Goal: Information Seeking & Learning: Learn about a topic

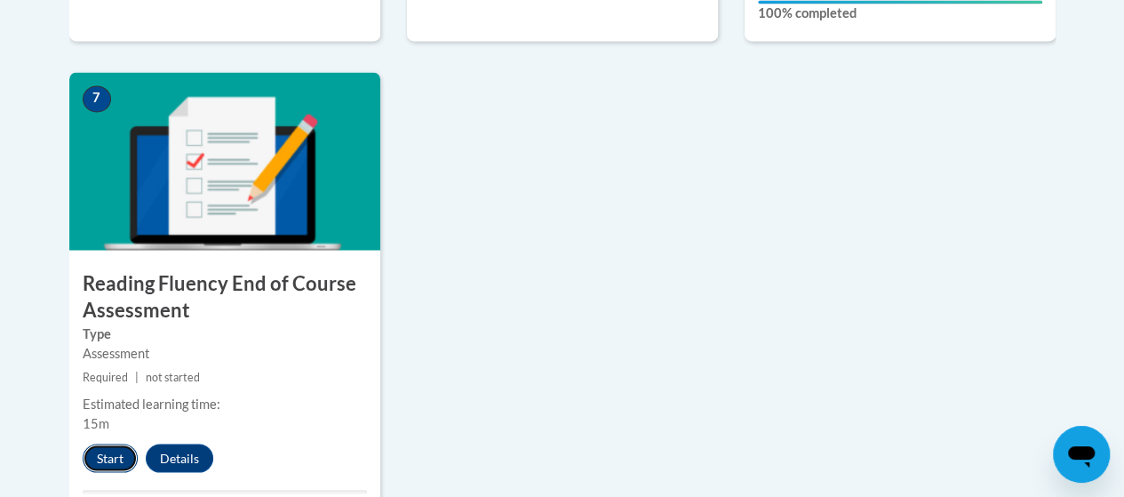
click at [104, 456] on button "Start" at bounding box center [110, 457] width 55 height 28
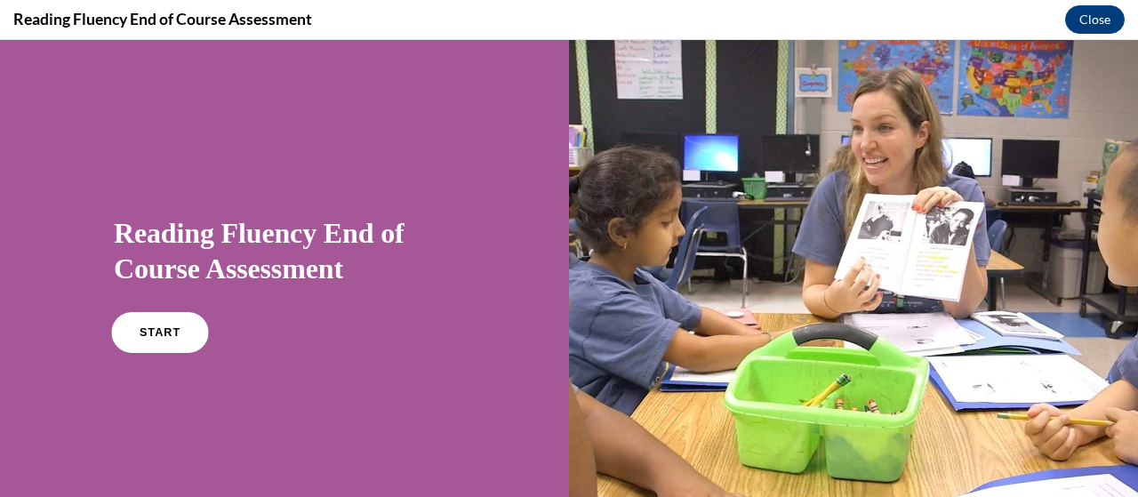
click at [140, 330] on span "START" at bounding box center [160, 332] width 41 height 13
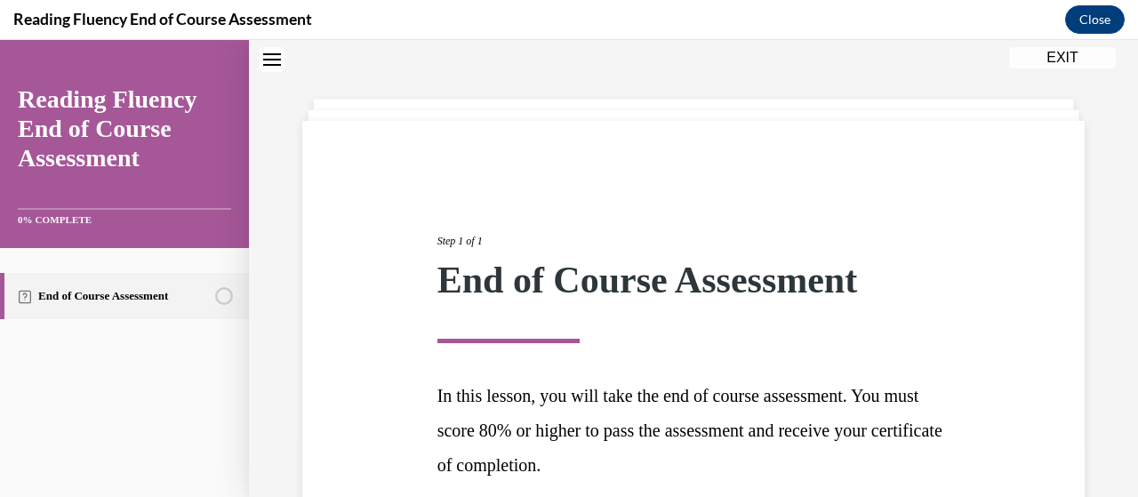
scroll to position [217, 0]
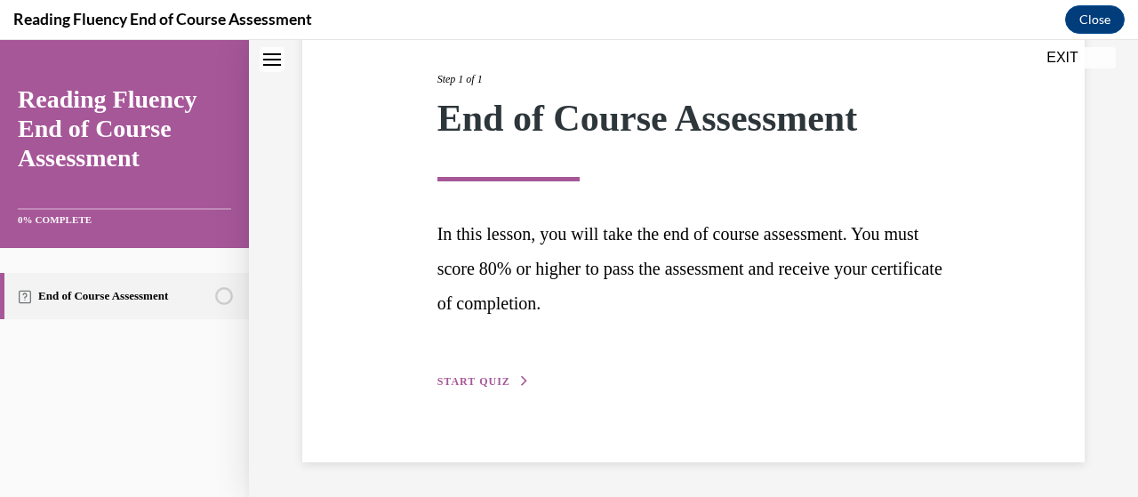
click at [484, 380] on span "START QUIZ" at bounding box center [473, 381] width 73 height 12
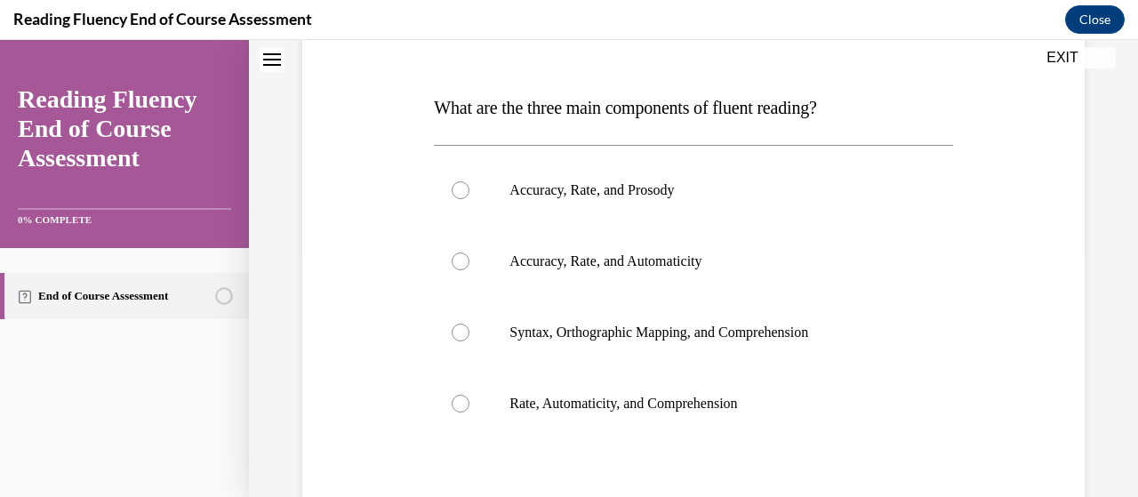
scroll to position [256, 0]
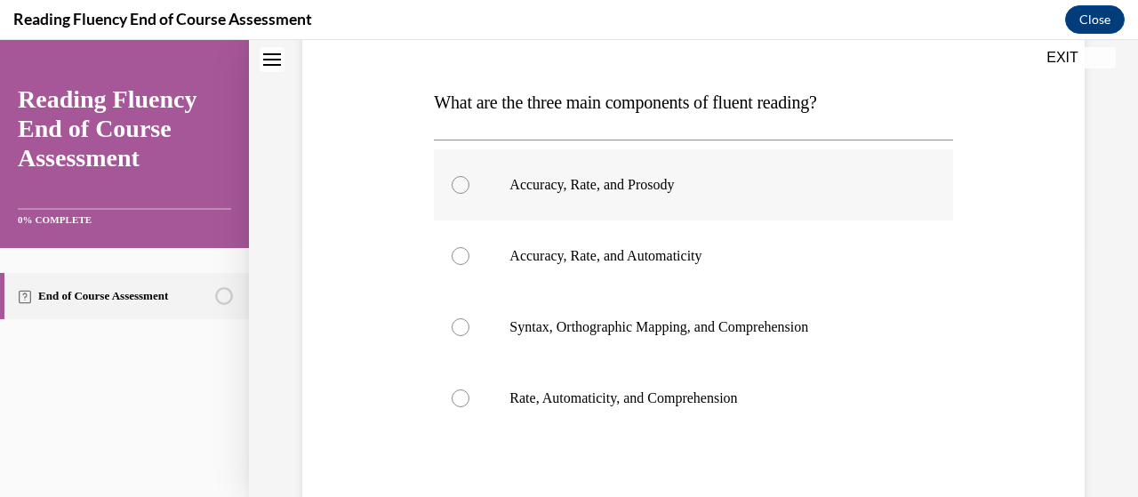
click at [519, 180] on p "Accuracy, Rate, and Prosody" at bounding box center [708, 185] width 398 height 18
click at [469, 180] on input "Accuracy, Rate, and Prosody" at bounding box center [460, 185] width 18 height 18
radio input "true"
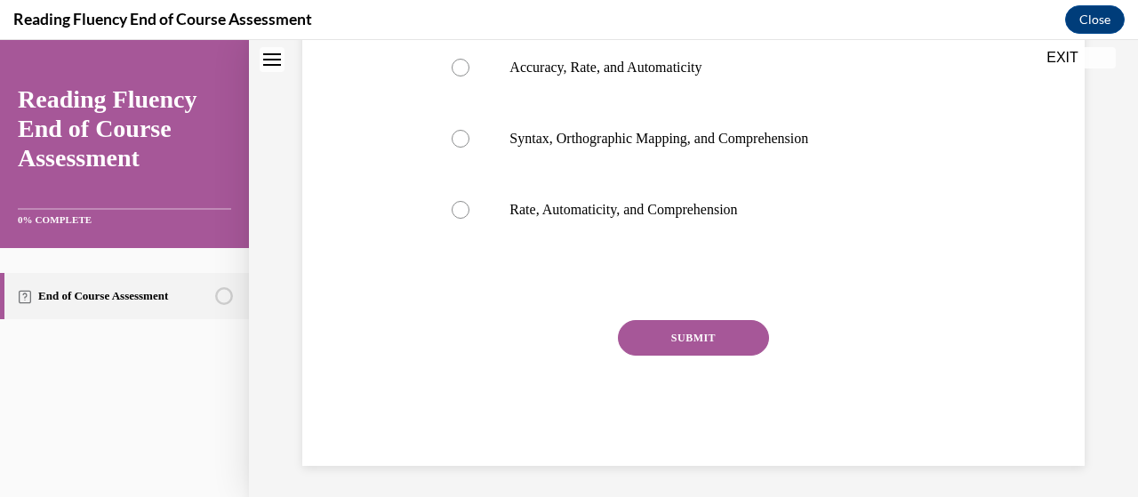
scroll to position [448, 0]
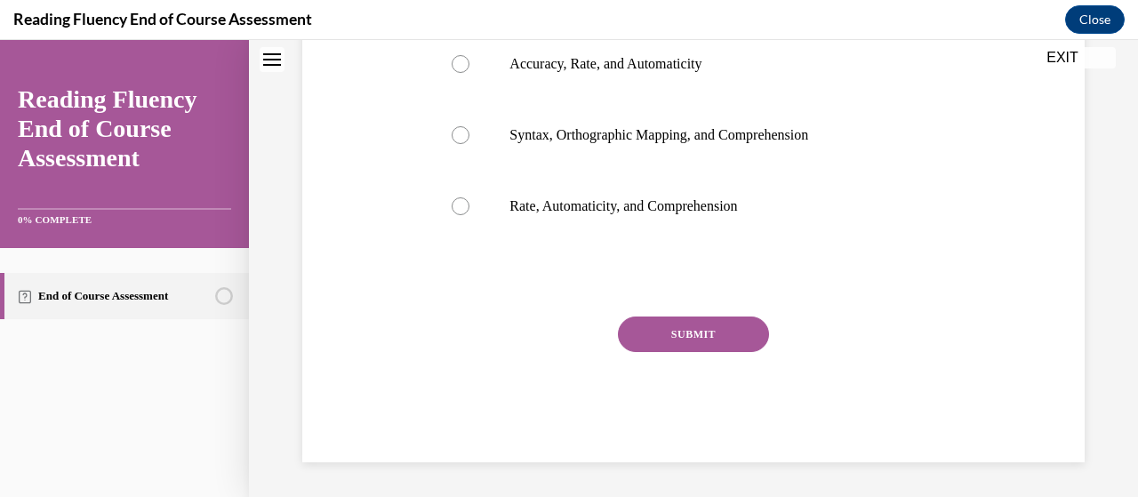
click at [648, 337] on button "SUBMIT" at bounding box center [693, 334] width 151 height 36
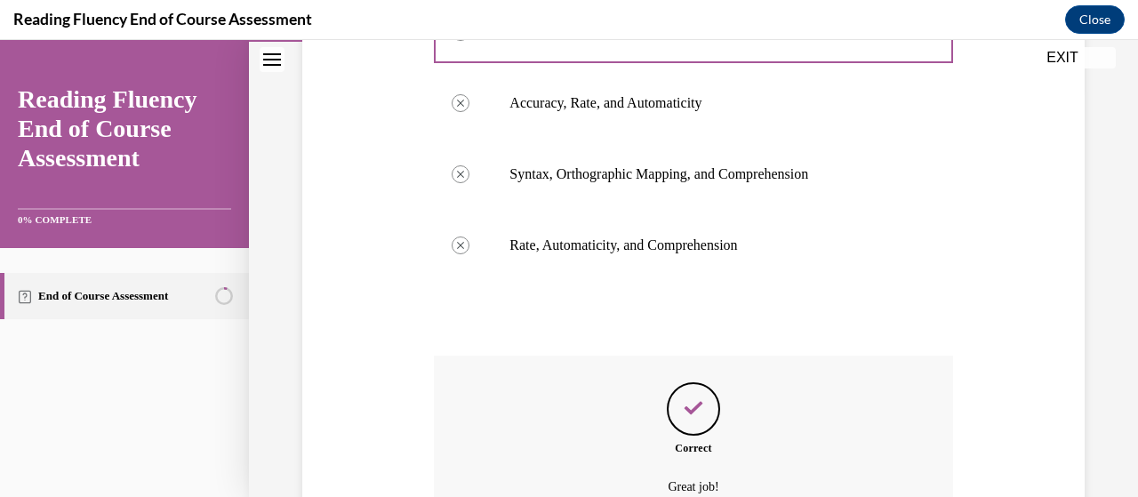
scroll to position [592, 0]
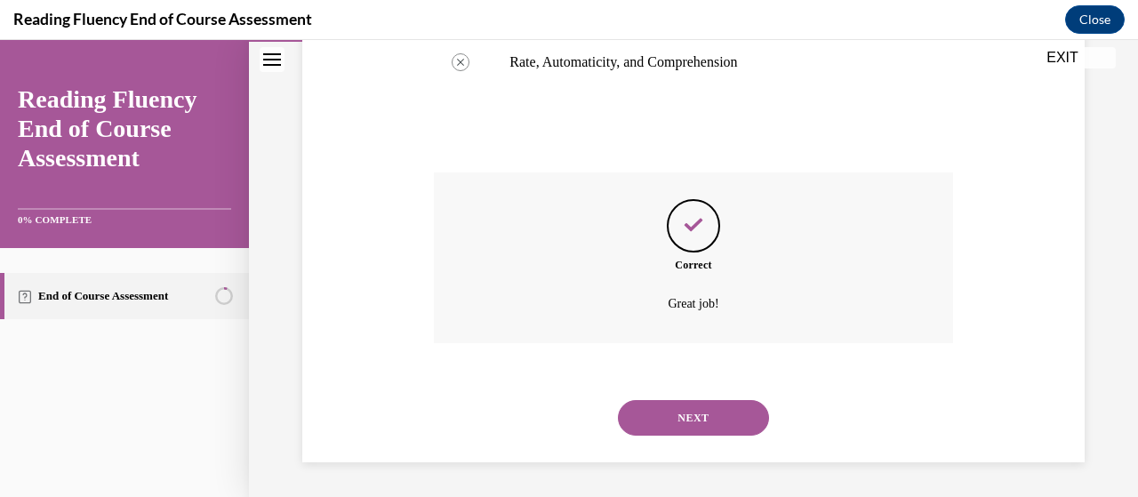
click at [686, 412] on button "NEXT" at bounding box center [693, 418] width 151 height 36
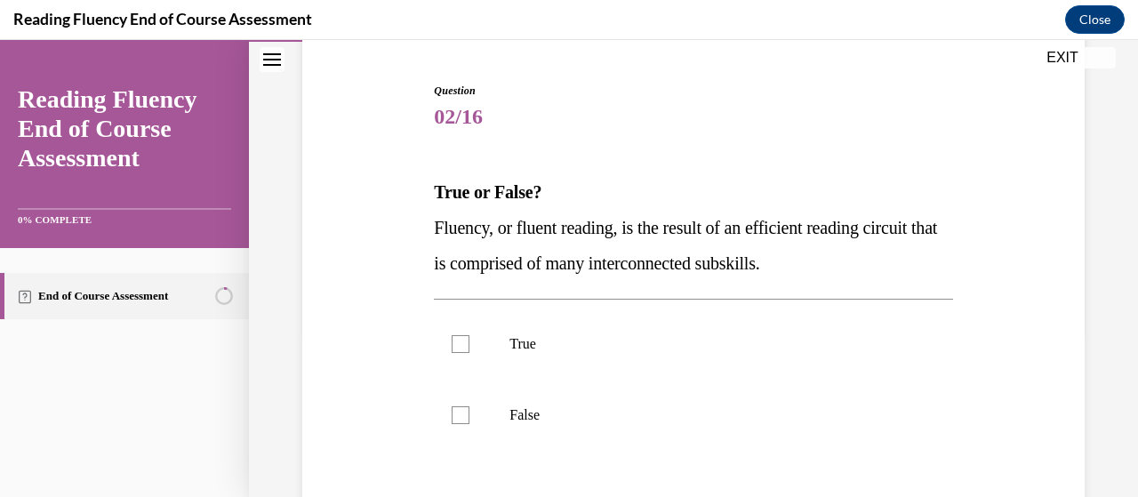
scroll to position [165, 0]
drag, startPoint x: 427, startPoint y: 221, endPoint x: 909, endPoint y: 260, distance: 484.2
click at [909, 260] on div "Question 02/16 True or False? Fluency, or fluent reading, is the result of an e…" at bounding box center [693, 349] width 791 height 642
copy span "Fluency, or fluent reading, is the result of an efficient reading circuit that …"
click at [457, 335] on div at bounding box center [460, 343] width 18 height 18
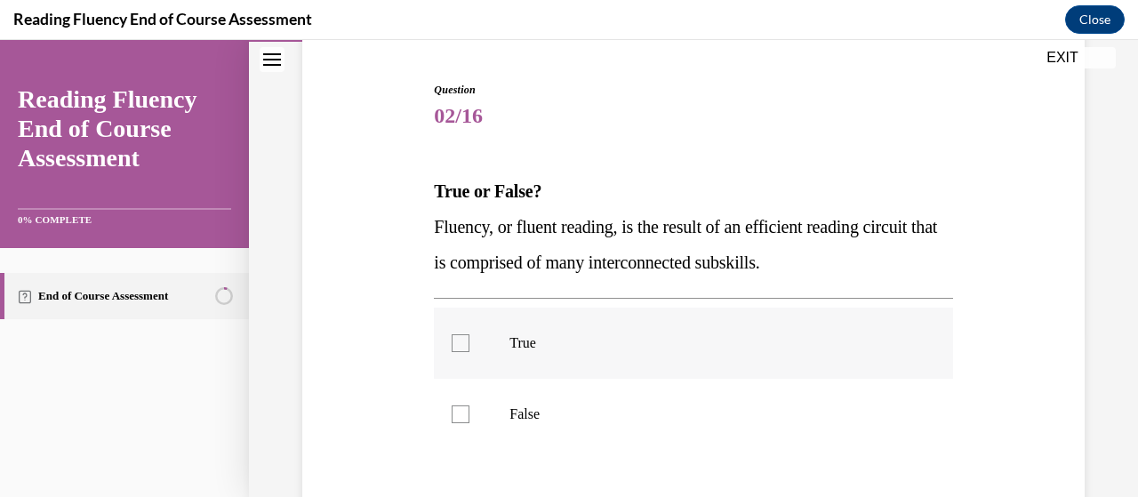
click at [457, 335] on input "True" at bounding box center [460, 343] width 18 height 18
checkbox input "true"
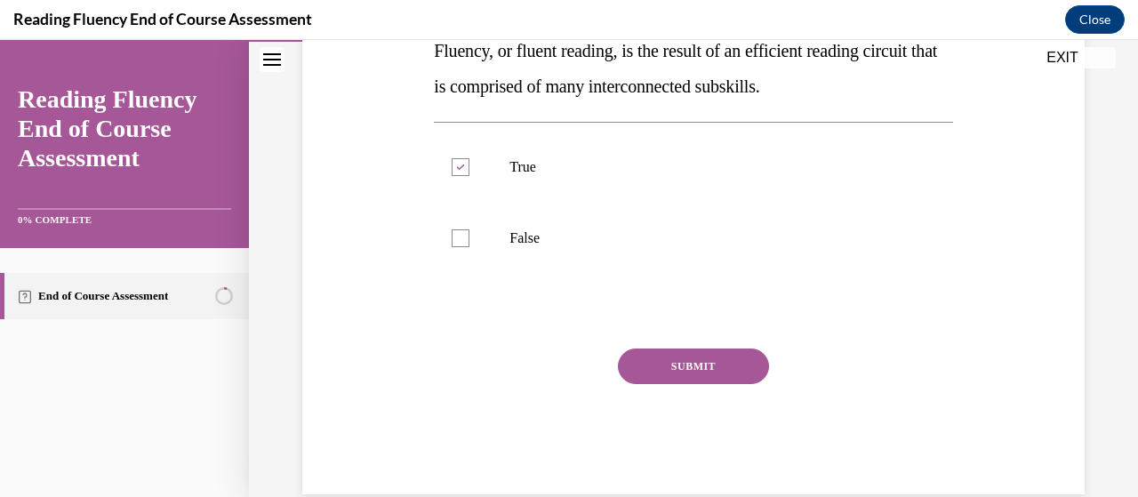
click at [663, 362] on button "SUBMIT" at bounding box center [693, 366] width 151 height 36
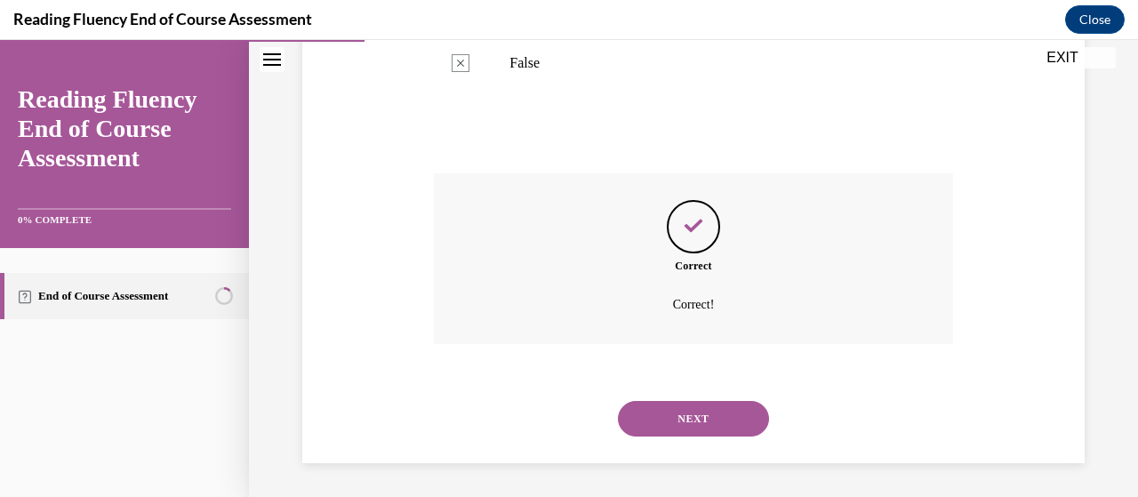
scroll to position [517, 0]
click at [686, 418] on button "NEXT" at bounding box center [693, 418] width 151 height 36
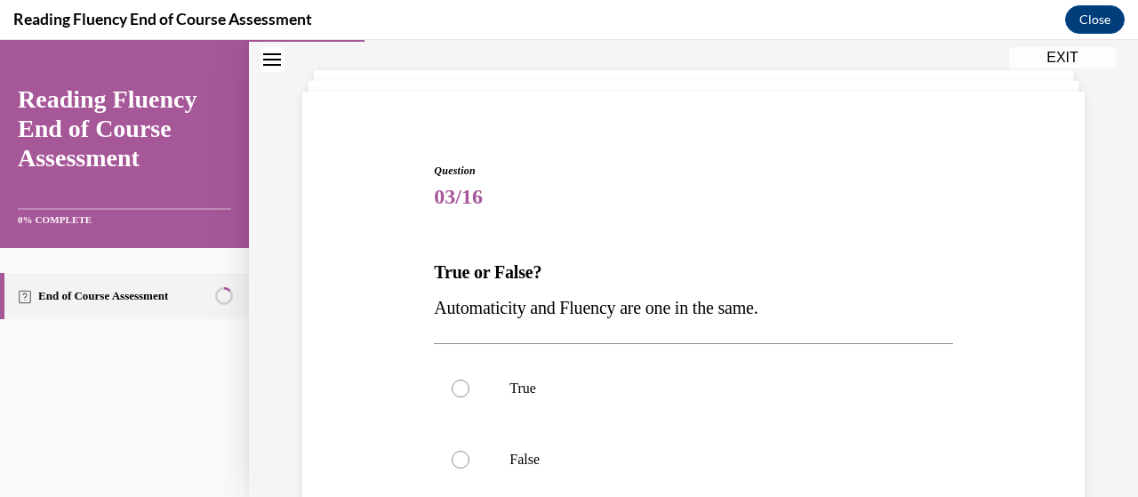
scroll to position [89, 0]
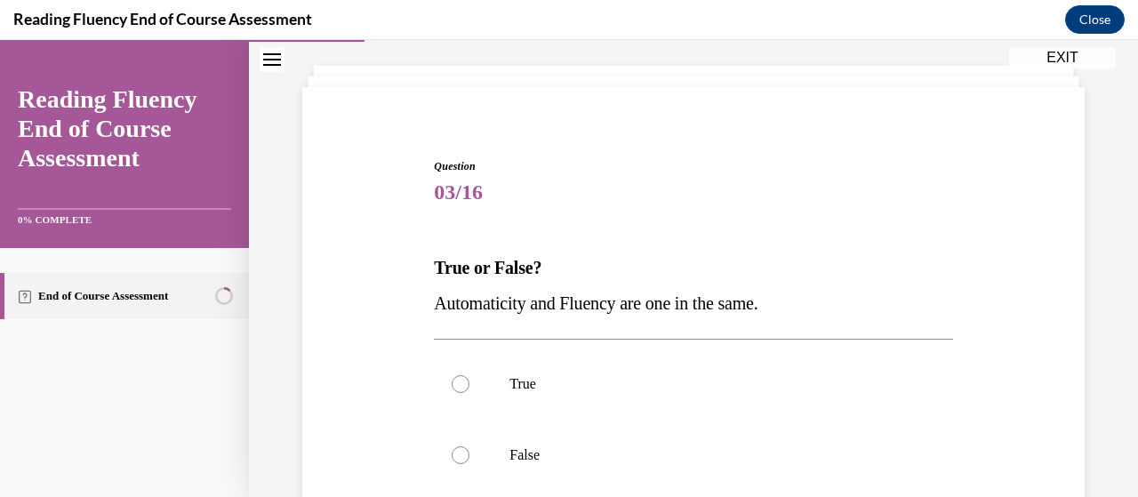
drag, startPoint x: 427, startPoint y: 298, endPoint x: 787, endPoint y: 300, distance: 360.0
click at [787, 300] on div "Question 03/16 True or False? Automaticity and Fluency are one in the same.  Tr…" at bounding box center [692, 421] width 527 height 579
copy span "Automaticity and Fluency are one in the same."
click at [511, 467] on label "False" at bounding box center [693, 454] width 518 height 71
click at [469, 464] on input "False" at bounding box center [460, 455] width 18 height 18
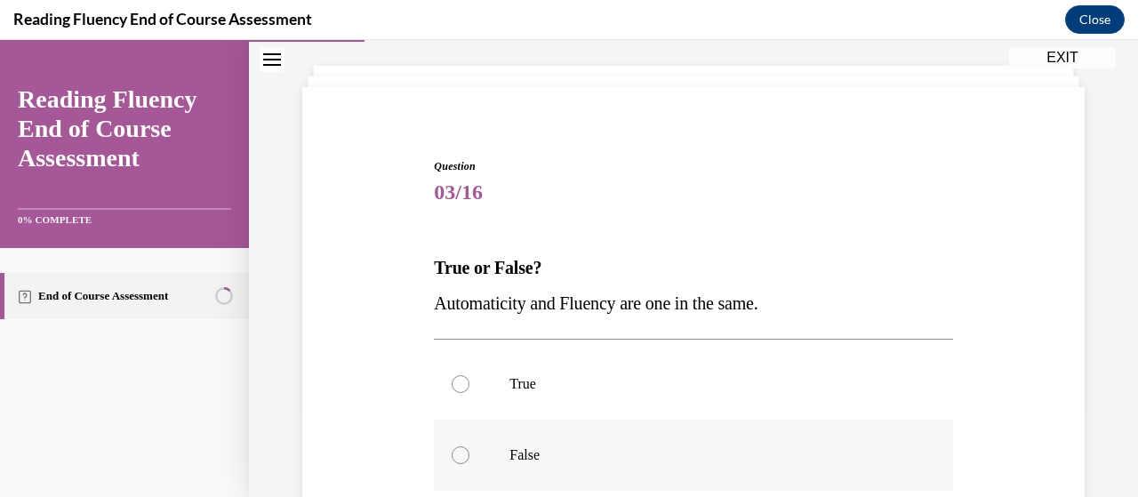
radio input "true"
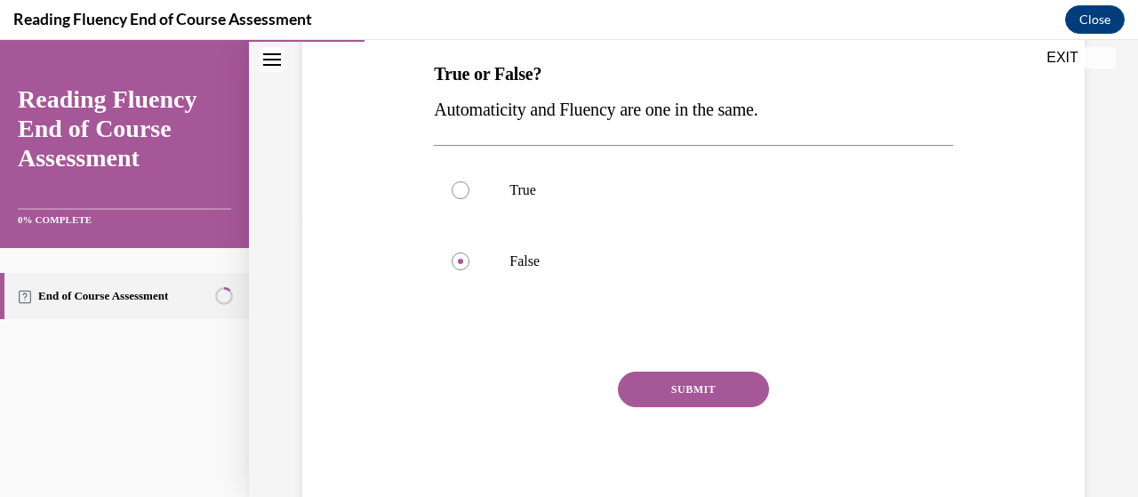
click at [670, 387] on button "SUBMIT" at bounding box center [693, 390] width 151 height 36
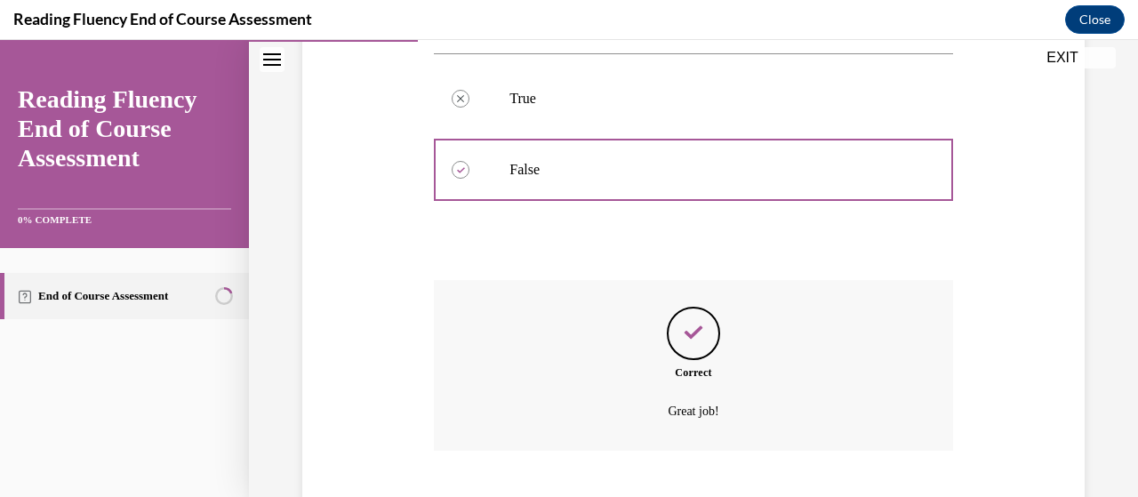
scroll to position [482, 0]
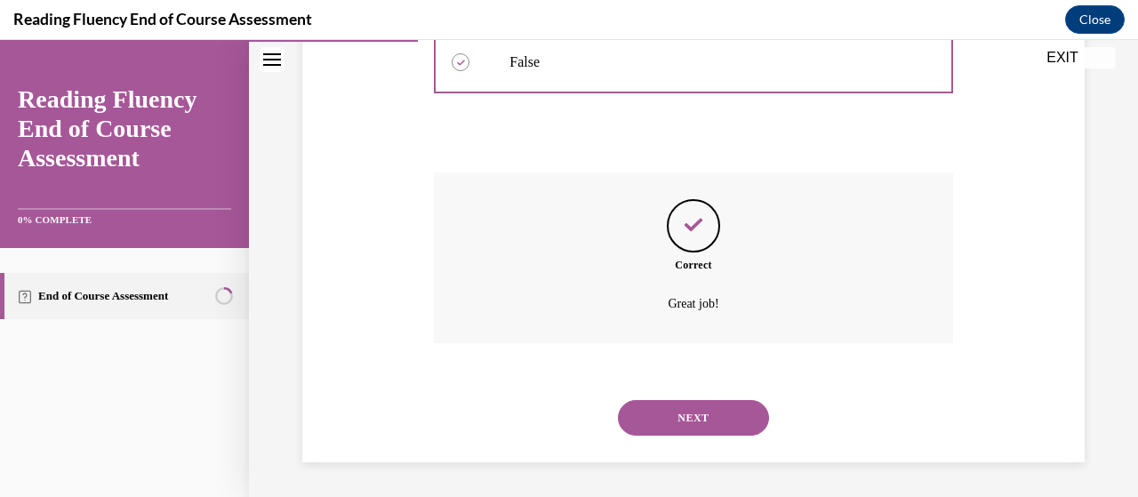
click at [654, 413] on button "NEXT" at bounding box center [693, 418] width 151 height 36
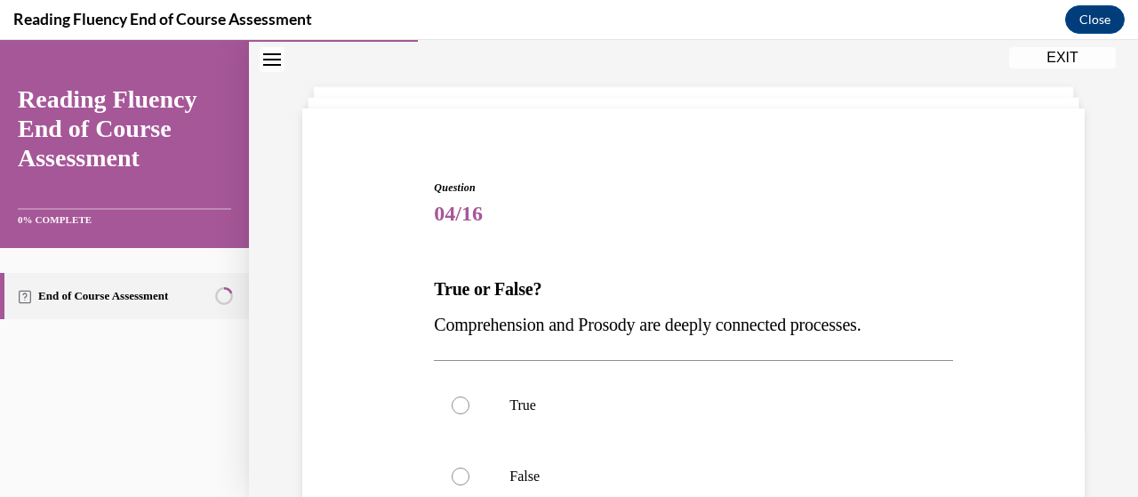
scroll to position [73, 0]
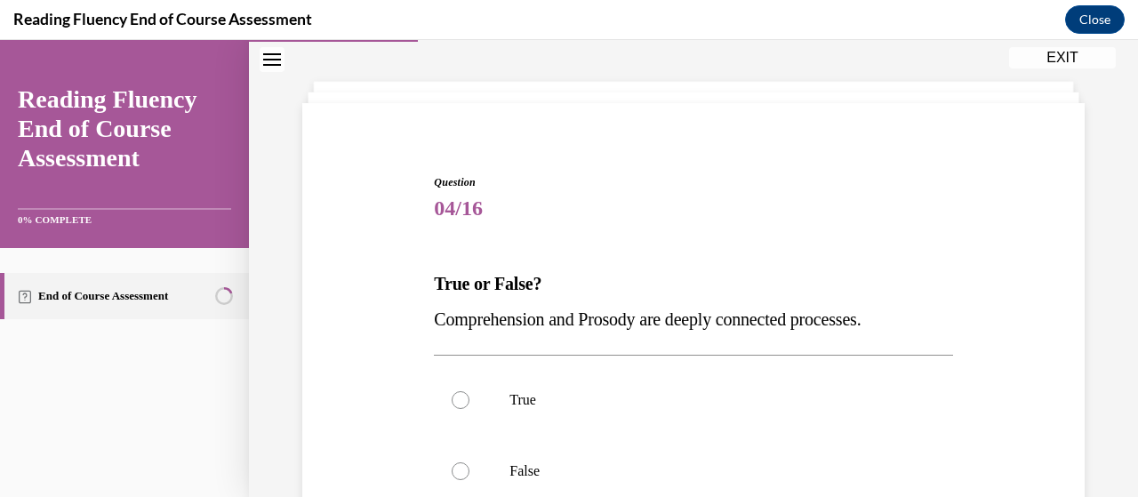
drag, startPoint x: 409, startPoint y: 320, endPoint x: 908, endPoint y: 330, distance: 499.6
click at [908, 330] on div "Question 04/16 True or False? Comprehension and Prosody are deeply connected pr…" at bounding box center [693, 424] width 791 height 606
copy span "Comprehension and Prosody are deeply connected processes."
click at [492, 394] on label "True" at bounding box center [693, 399] width 518 height 71
click at [469, 394] on input "True" at bounding box center [460, 400] width 18 height 18
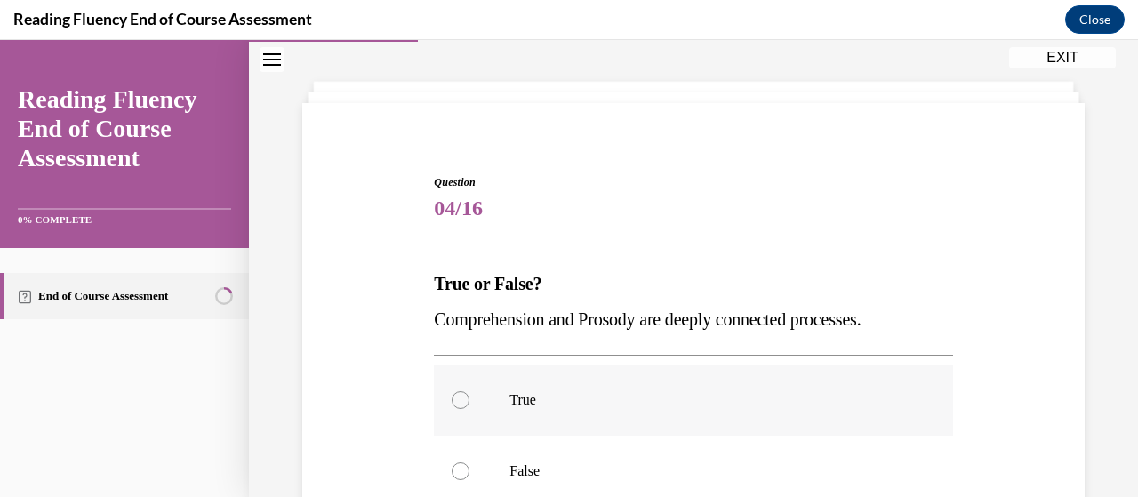
radio input "true"
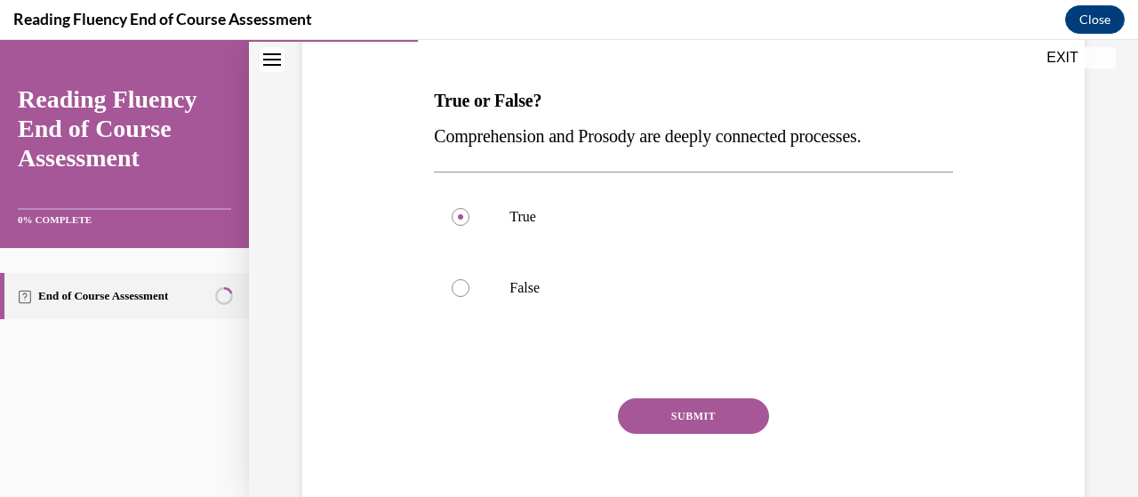
click at [638, 409] on button "SUBMIT" at bounding box center [693, 416] width 151 height 36
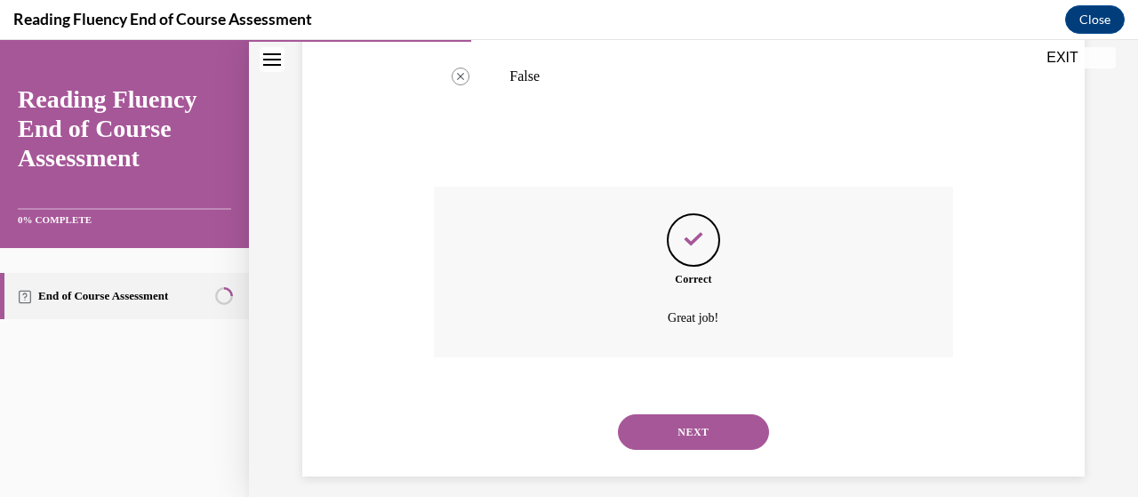
scroll to position [482, 0]
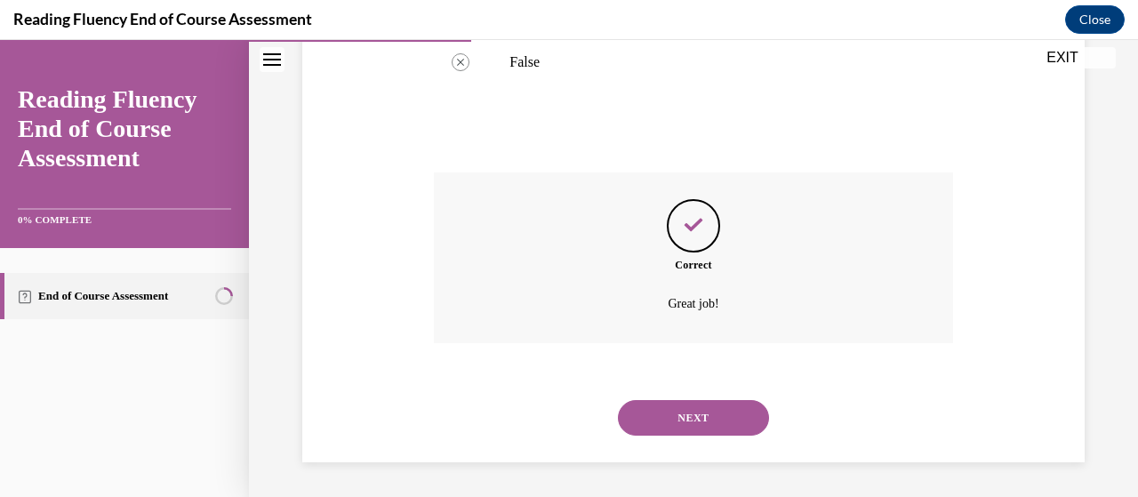
click at [679, 415] on button "NEXT" at bounding box center [693, 418] width 151 height 36
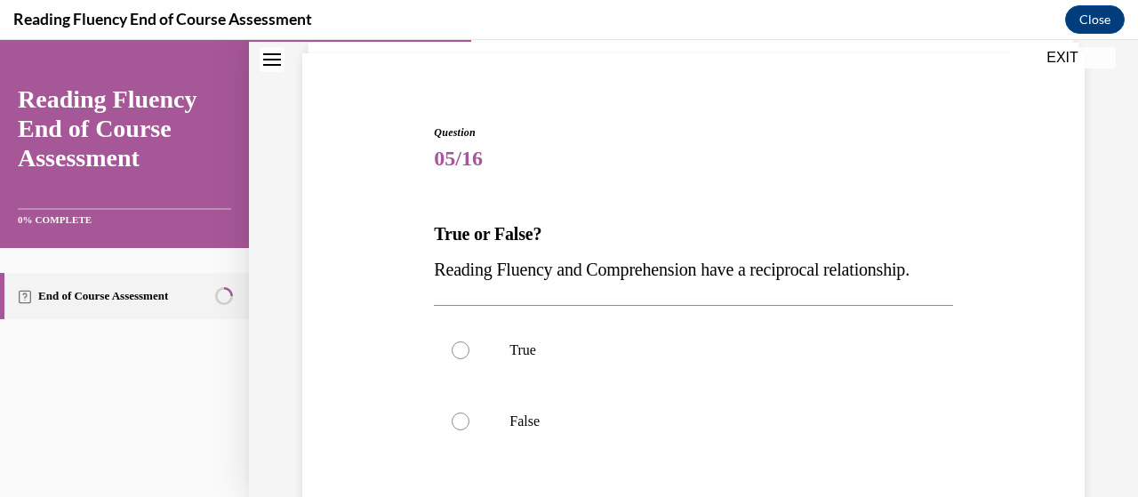
scroll to position [124, 0]
